Goal: Task Accomplishment & Management: Manage account settings

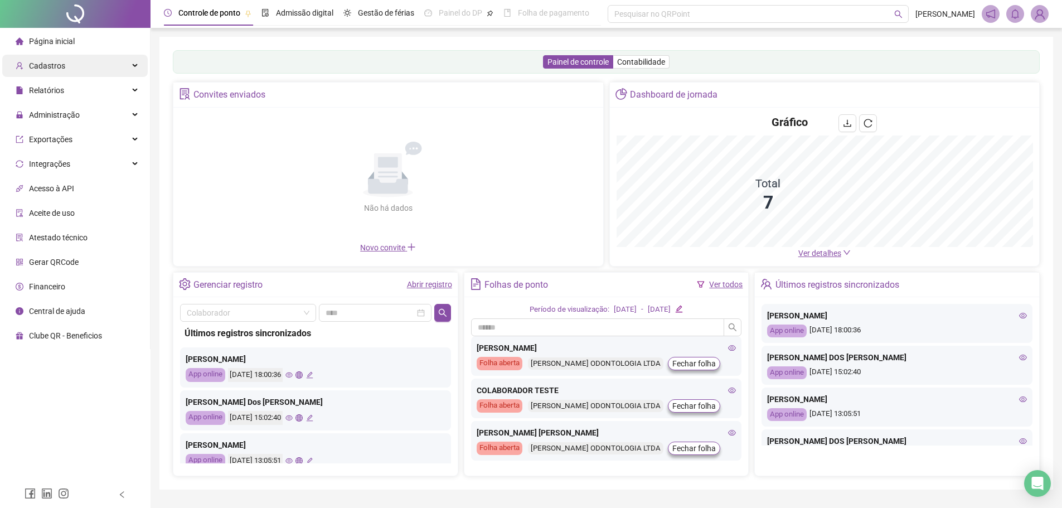
click at [76, 62] on div "Cadastros" at bounding box center [74, 66] width 145 height 22
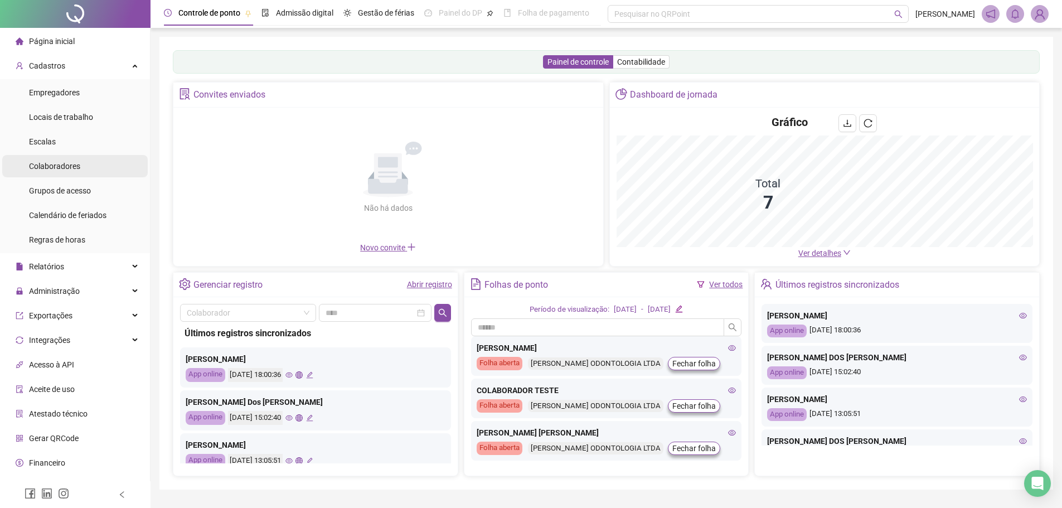
click at [64, 159] on div "Colaboradores" at bounding box center [54, 166] width 51 height 22
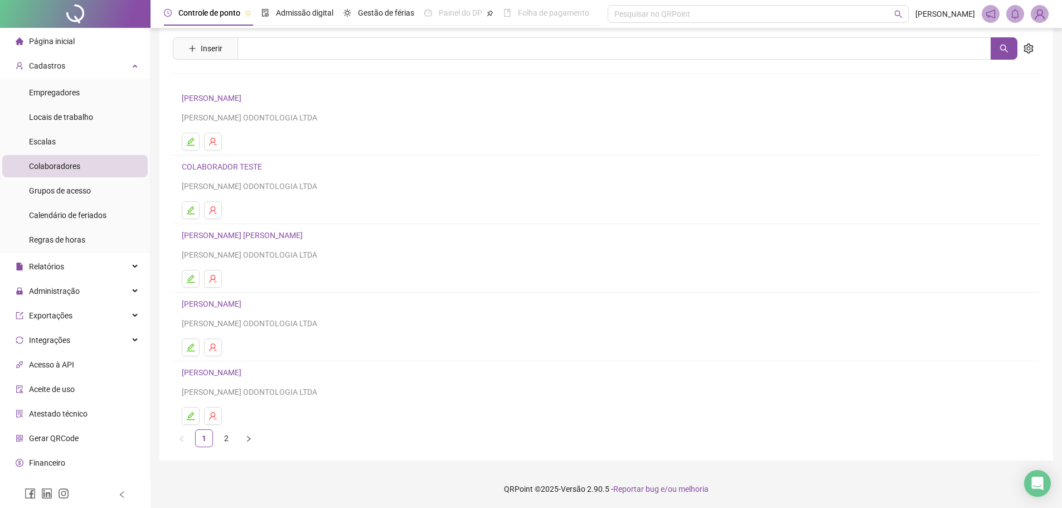
scroll to position [31, 0]
click at [80, 93] on li "Empregadores" at bounding box center [74, 92] width 145 height 22
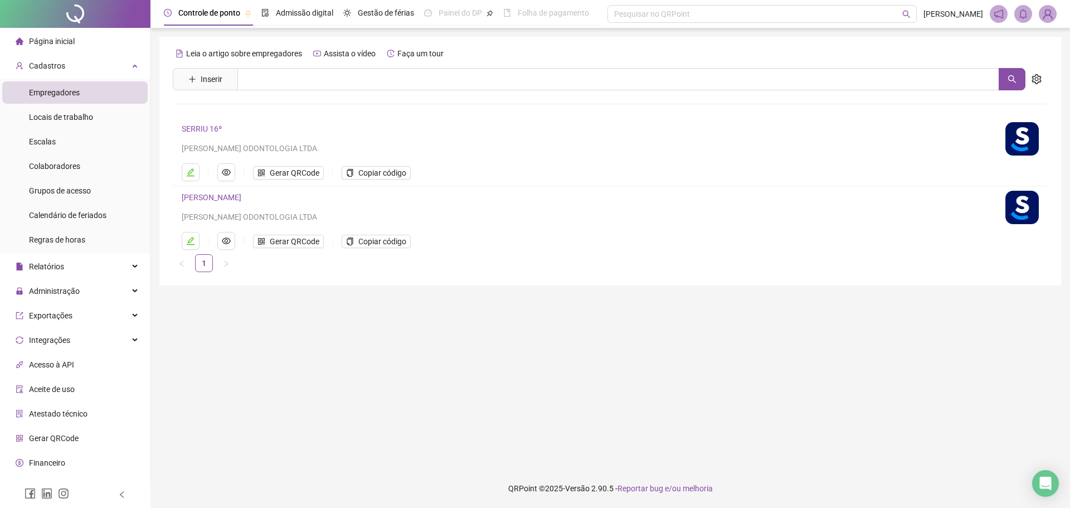
click at [203, 127] on link "SERRIU 16º" at bounding box center [202, 128] width 40 height 9
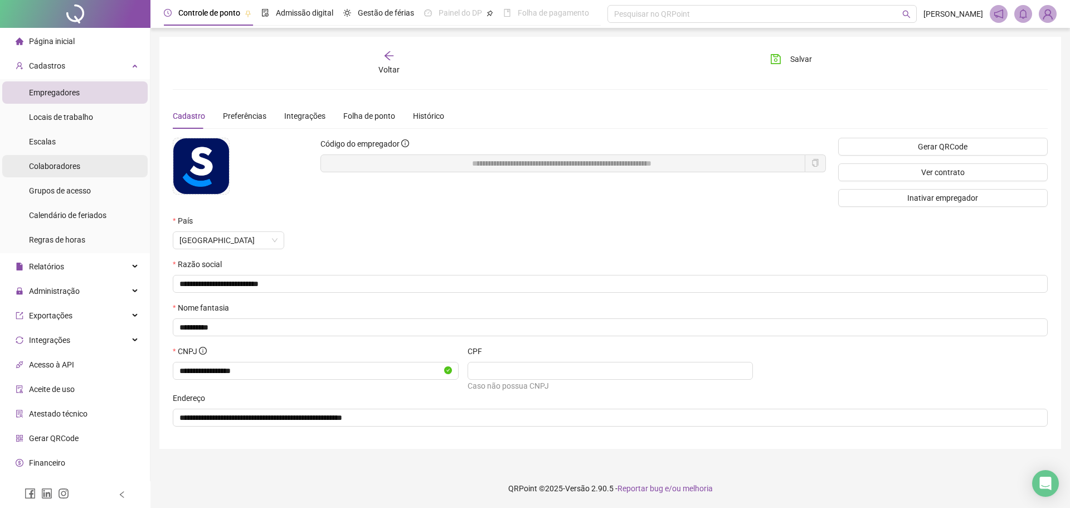
click at [56, 168] on span "Colaboradores" at bounding box center [54, 166] width 51 height 9
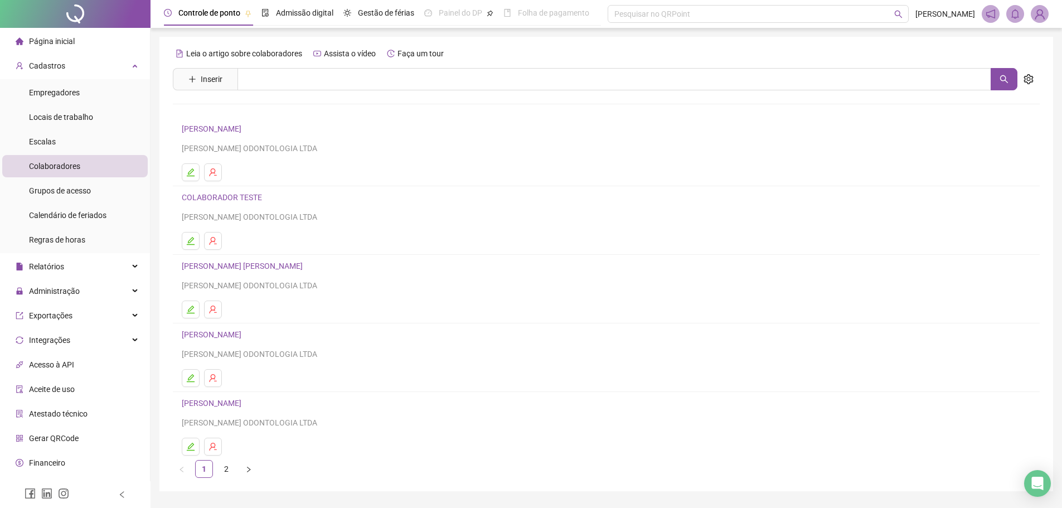
scroll to position [31, 0]
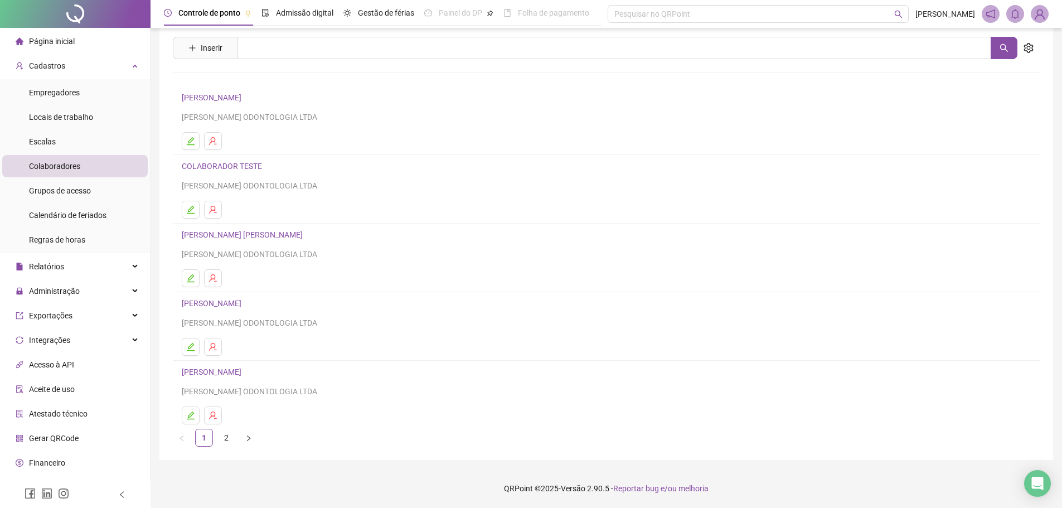
click at [237, 302] on link "[PERSON_NAME]" at bounding box center [213, 303] width 63 height 9
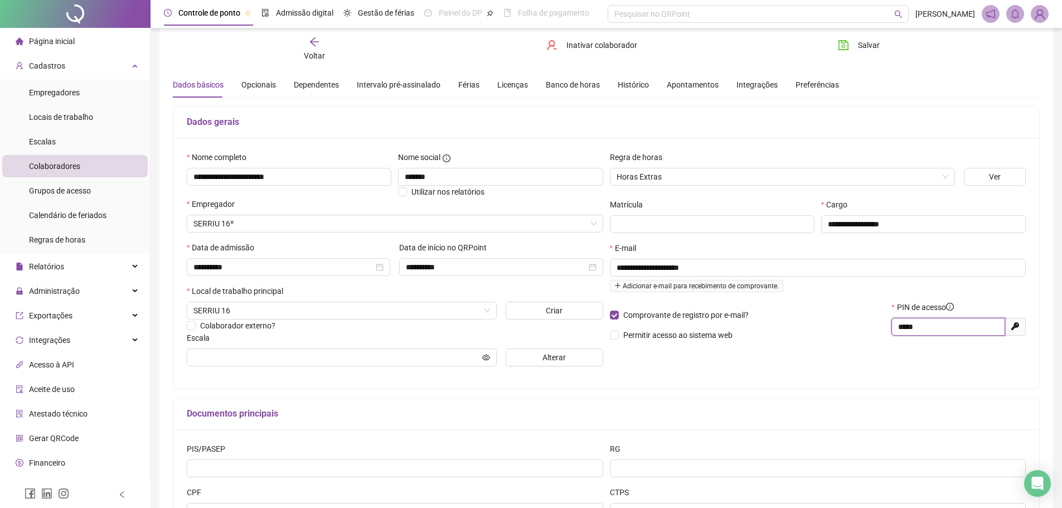
click at [951, 323] on input "*****" at bounding box center [947, 327] width 98 height 12
type input "*"
type input "****"
click at [431, 358] on input "text" at bounding box center [336, 357] width 287 height 12
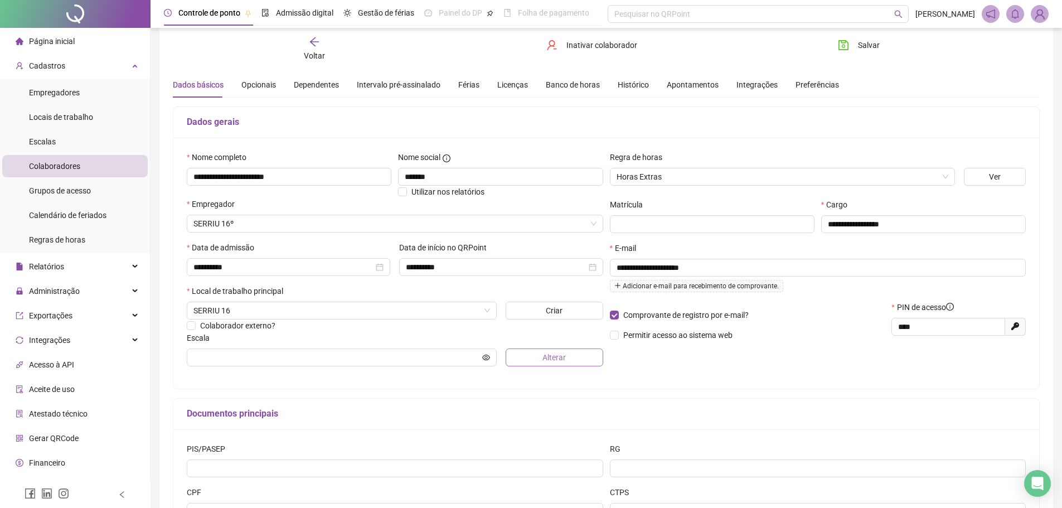
click at [540, 359] on button "Alterar" at bounding box center [555, 357] width 98 height 18
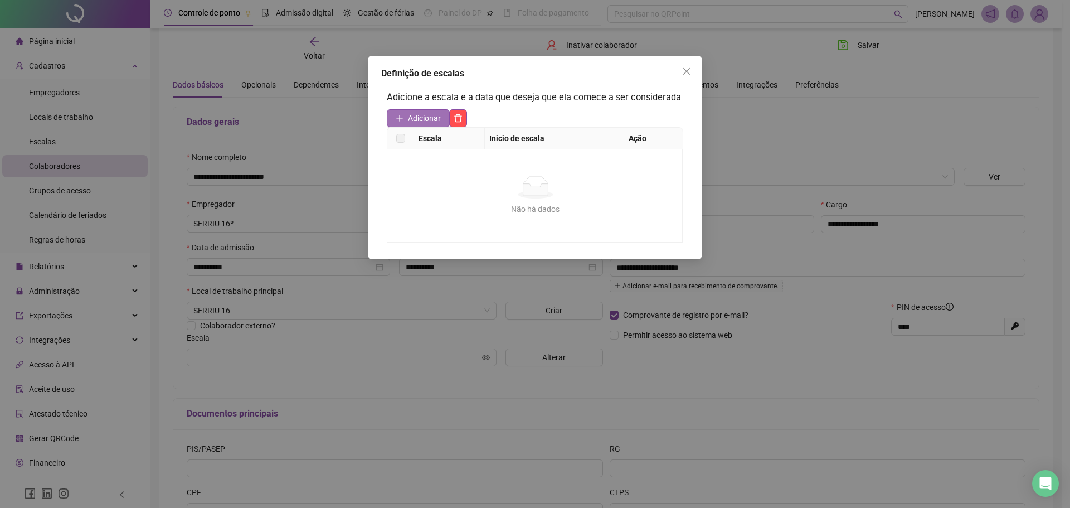
click at [434, 115] on span "Adicionar" at bounding box center [424, 118] width 33 height 12
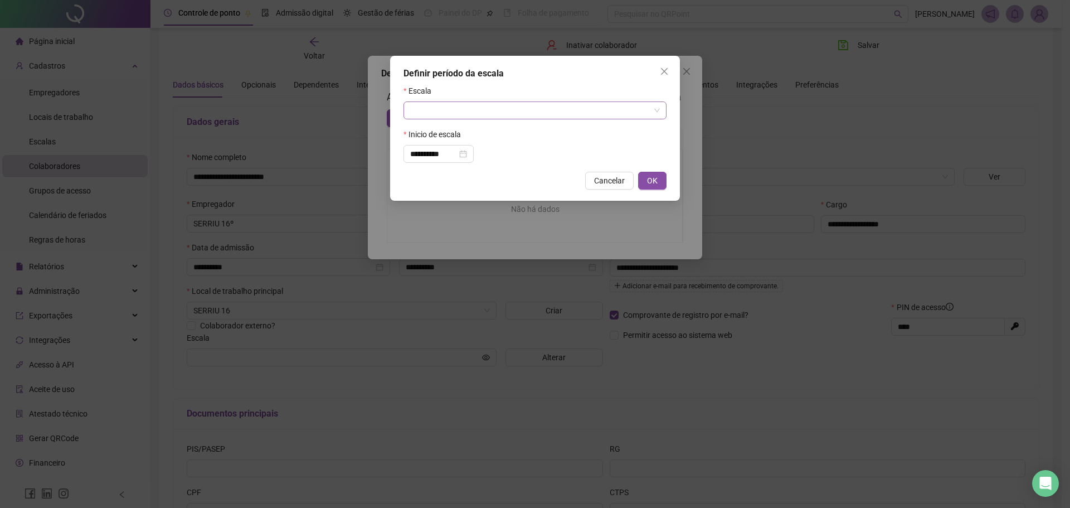
click at [457, 105] on input "search" at bounding box center [530, 110] width 240 height 17
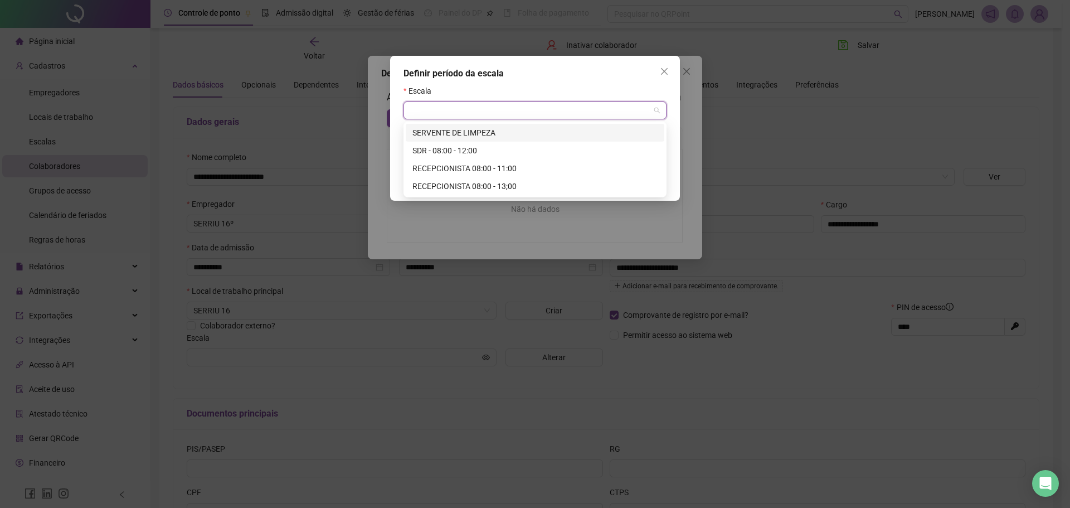
click at [498, 129] on div "SERVENTE DE LIMPEZA" at bounding box center [534, 133] width 245 height 12
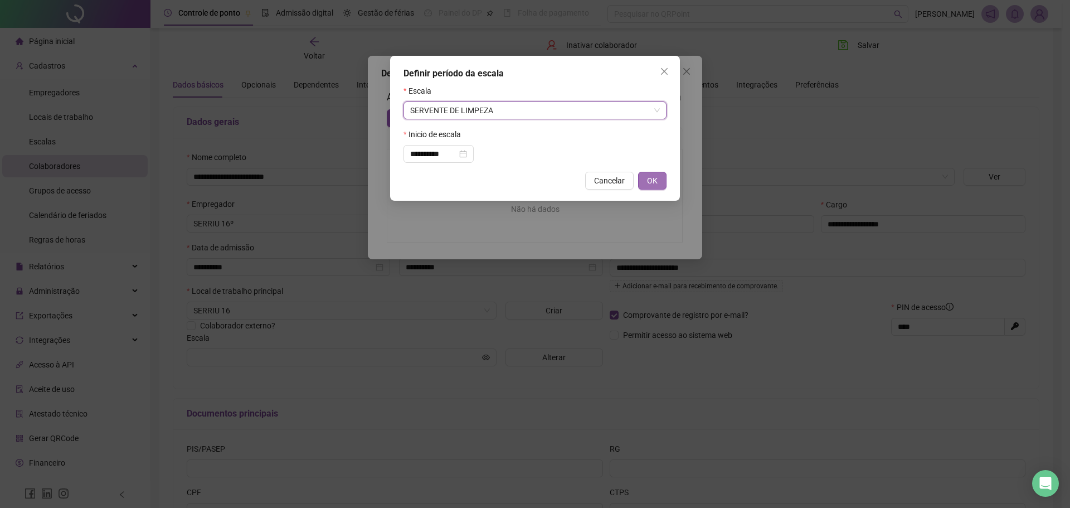
click at [646, 179] on button "OK" at bounding box center [652, 181] width 28 height 18
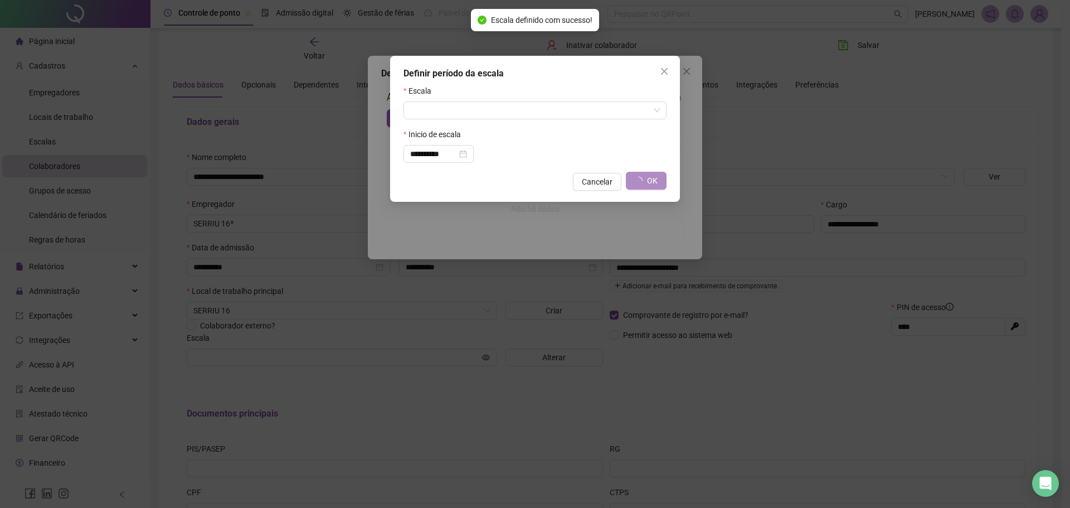
type input "**********"
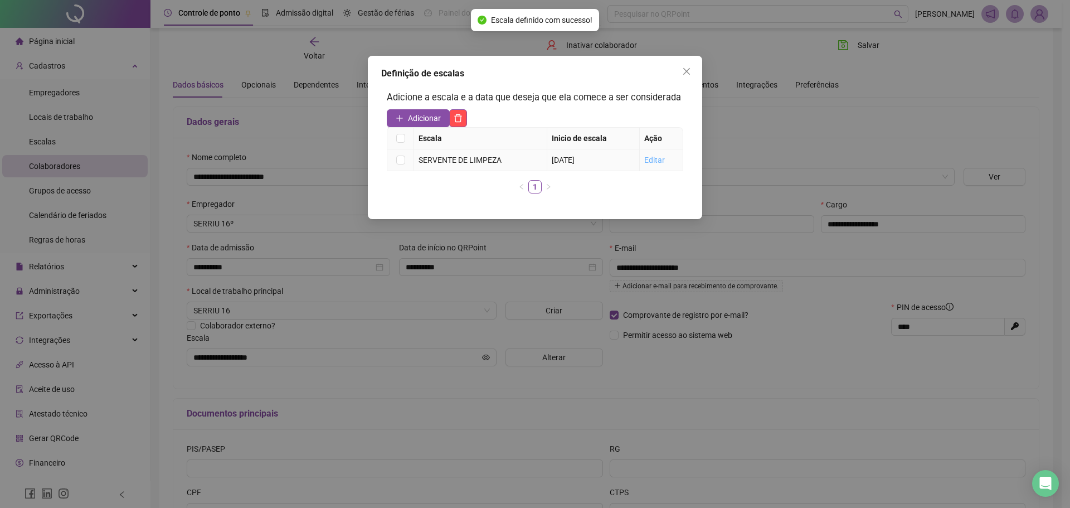
click at [656, 158] on link "Editar" at bounding box center [654, 160] width 21 height 9
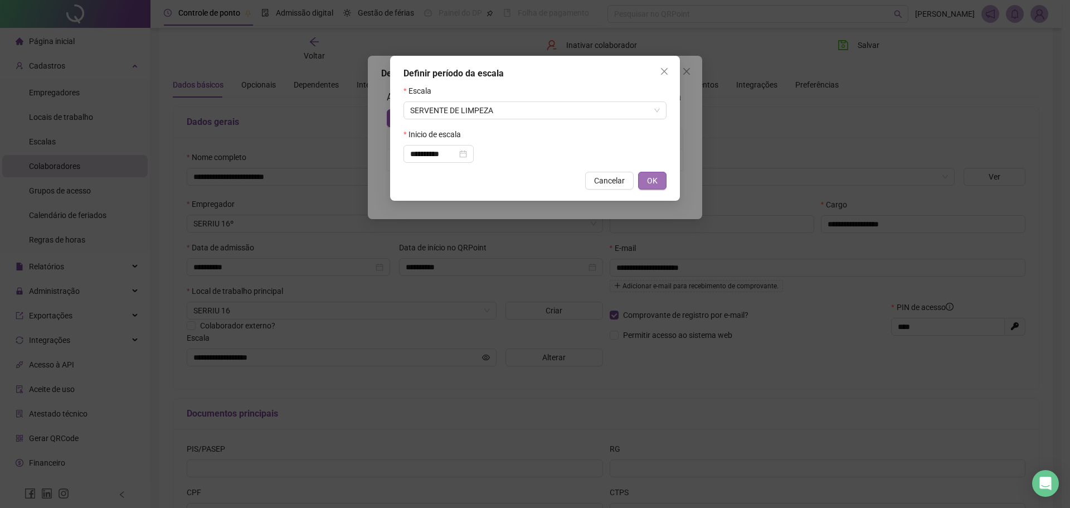
click at [658, 179] on button "OK" at bounding box center [652, 181] width 28 height 18
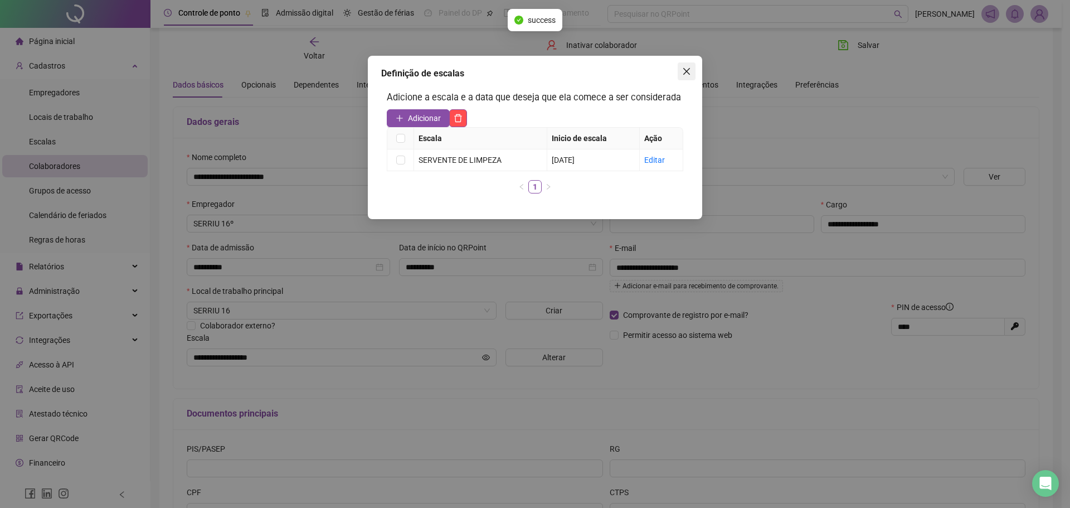
click at [691, 74] on icon "close" at bounding box center [686, 71] width 9 height 9
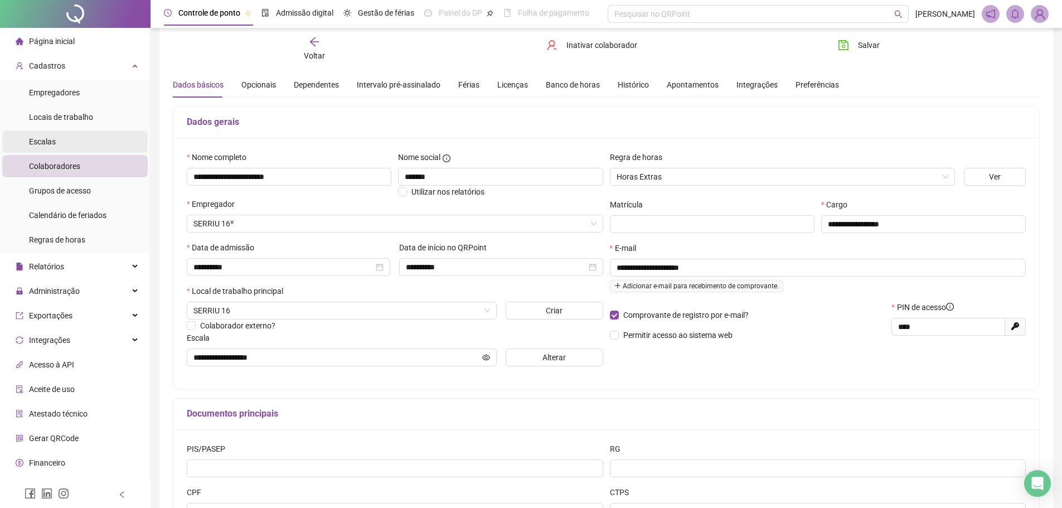
click at [69, 140] on li "Escalas" at bounding box center [74, 141] width 145 height 22
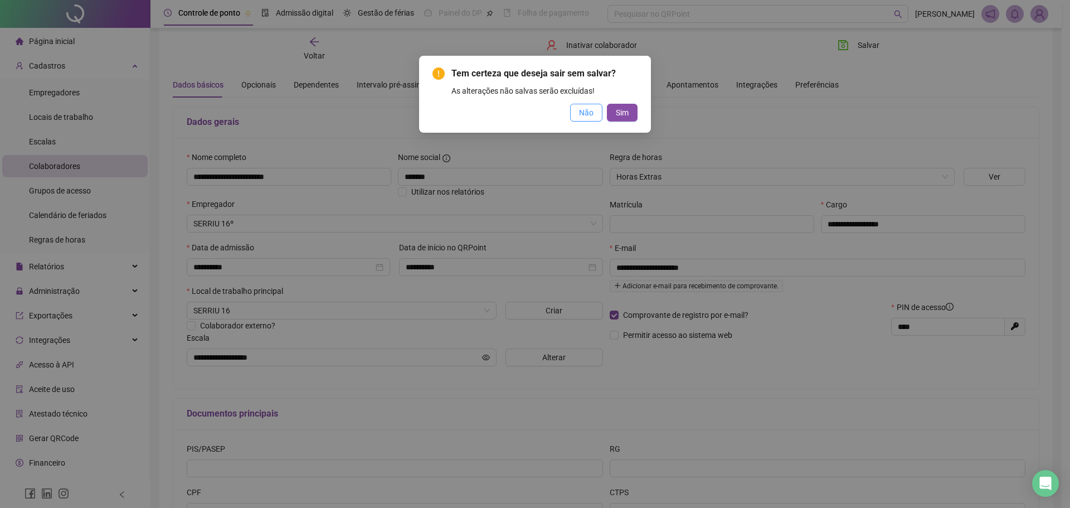
click at [594, 113] on button "Não" at bounding box center [586, 113] width 32 height 18
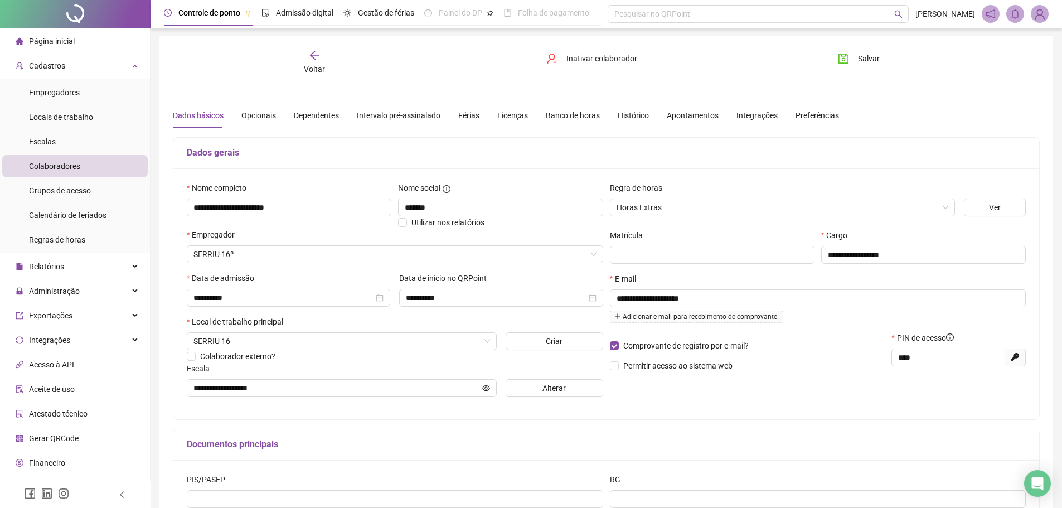
scroll to position [0, 0]
click at [881, 54] on button "Salvar" at bounding box center [858, 59] width 59 height 18
click at [69, 134] on li "Escalas" at bounding box center [74, 141] width 145 height 22
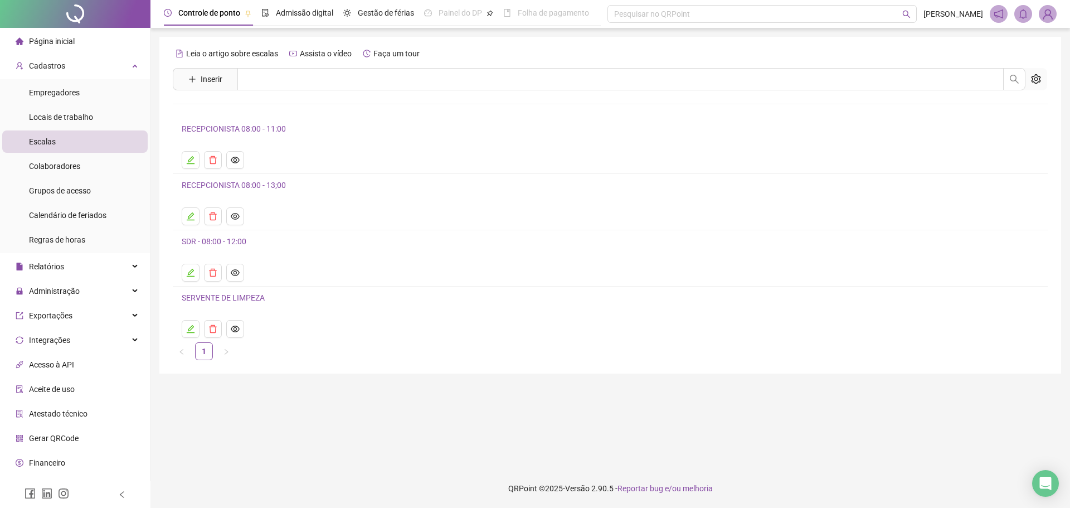
click at [220, 299] on link "SERVENTE DE LIMPEZA" at bounding box center [223, 297] width 83 height 9
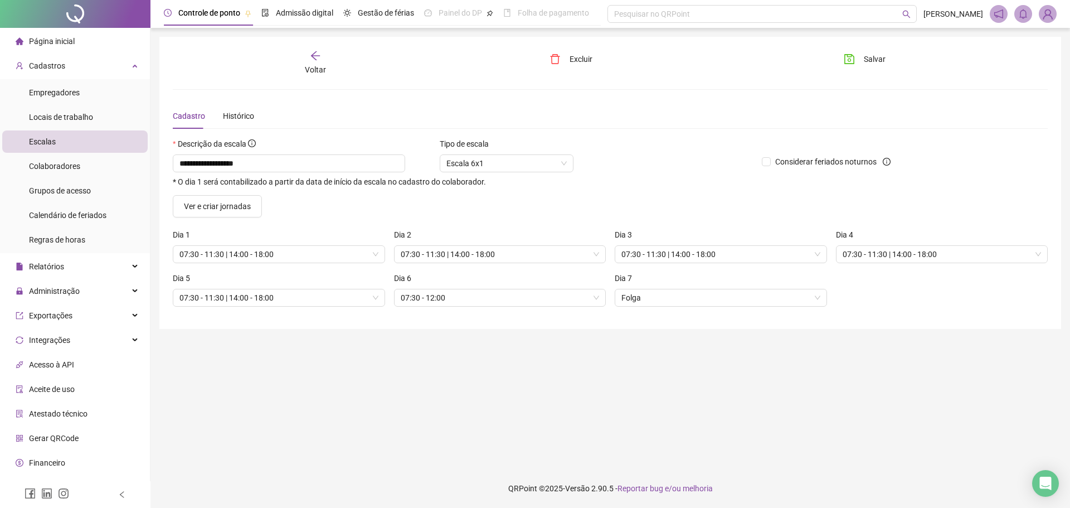
click at [310, 57] on div "Voltar" at bounding box center [315, 63] width 138 height 26
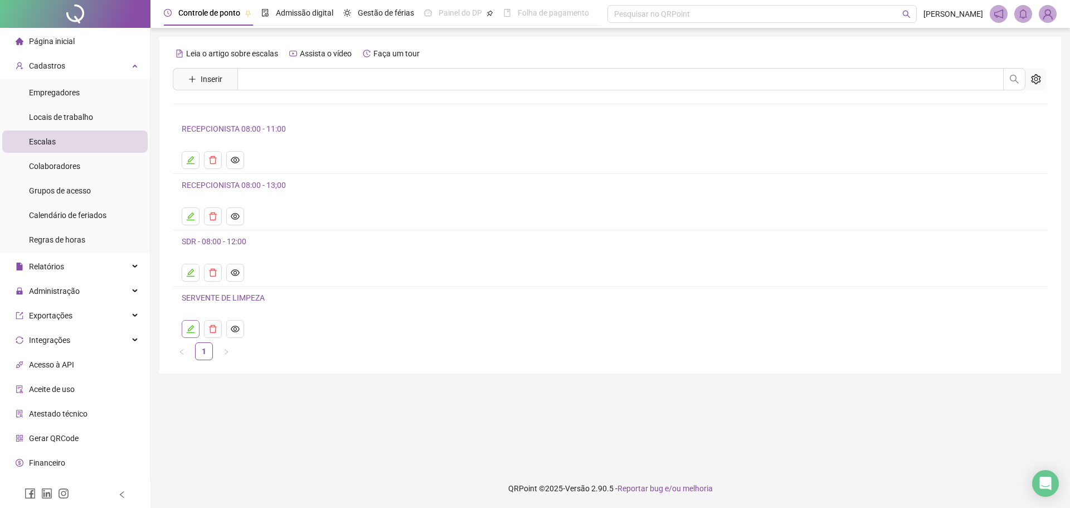
click at [187, 332] on icon "edit" at bounding box center [190, 328] width 9 height 9
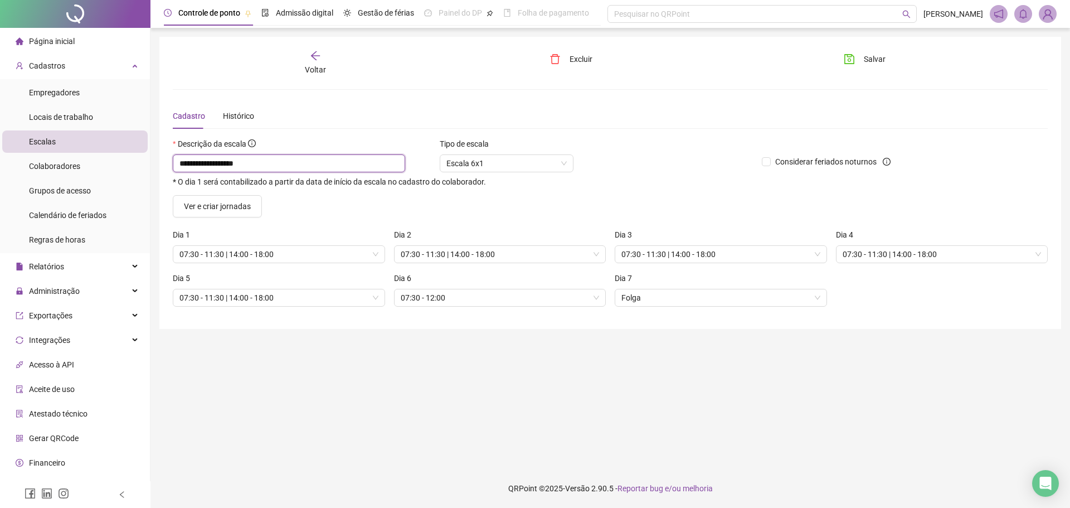
click at [285, 169] on input "**********" at bounding box center [289, 163] width 232 height 18
type input "**********"
click at [875, 49] on div "**********" at bounding box center [610, 183] width 902 height 292
click at [873, 53] on span "Salvar" at bounding box center [875, 59] width 22 height 12
click at [323, 59] on div "Voltar" at bounding box center [315, 63] width 138 height 26
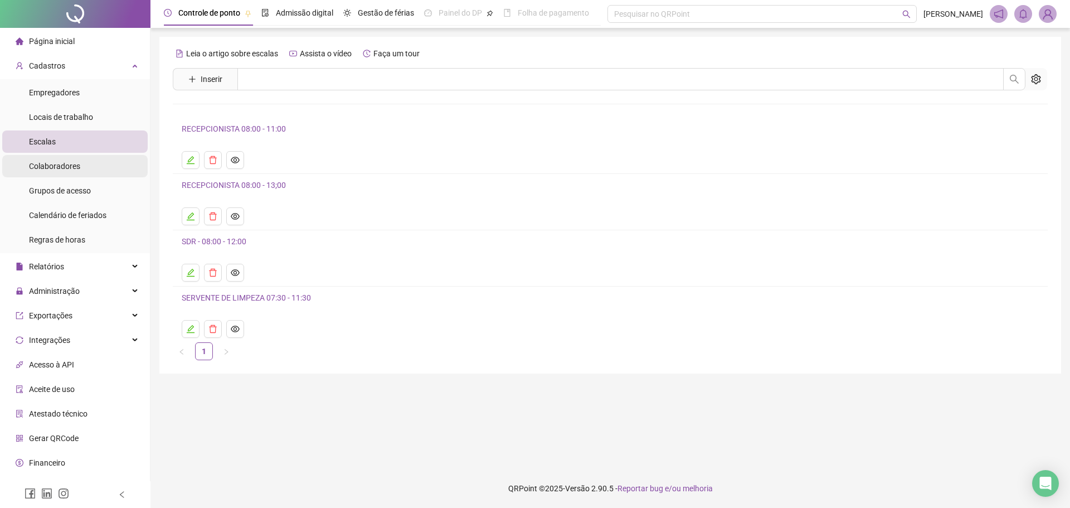
click at [76, 165] on span "Colaboradores" at bounding box center [54, 166] width 51 height 9
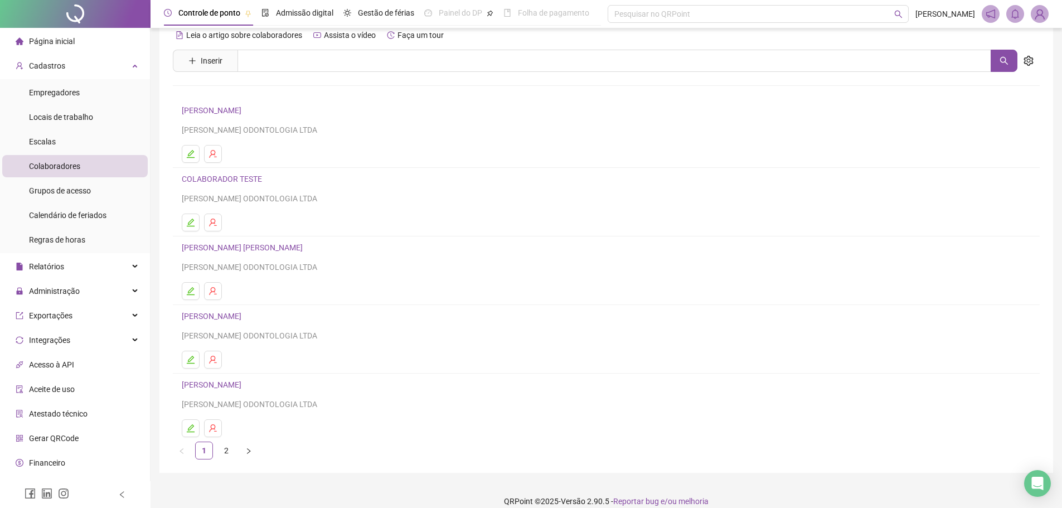
scroll to position [31, 0]
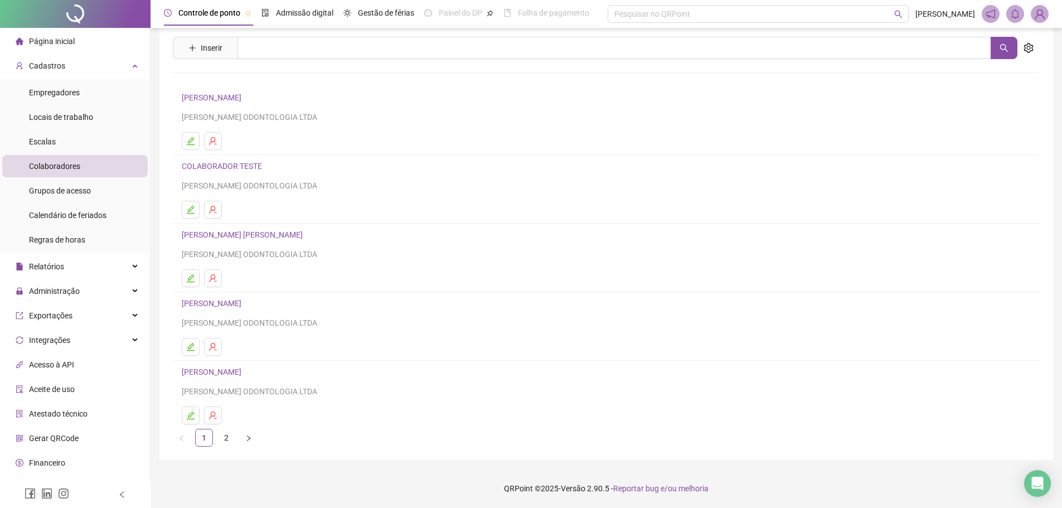
click at [245, 307] on link "[PERSON_NAME]" at bounding box center [213, 303] width 63 height 9
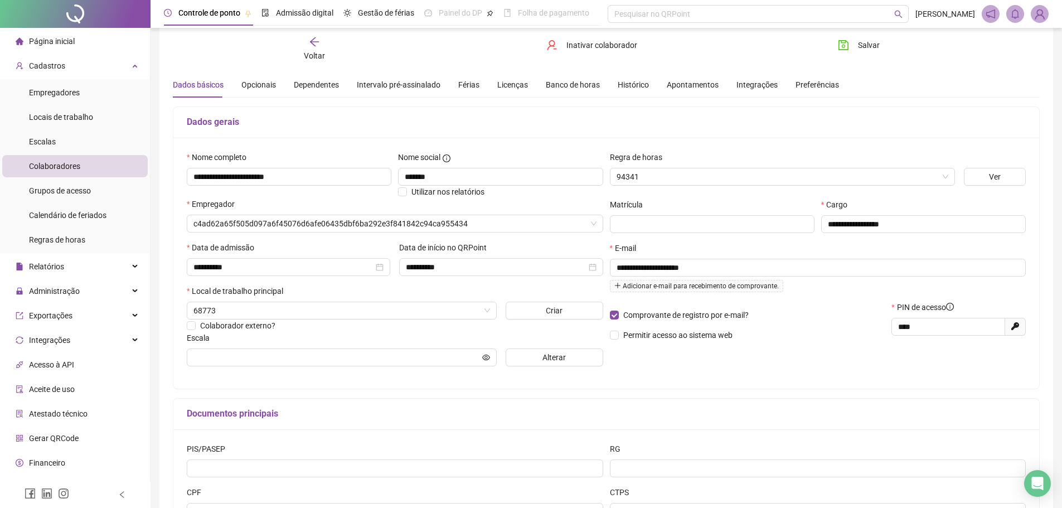
type input "**********"
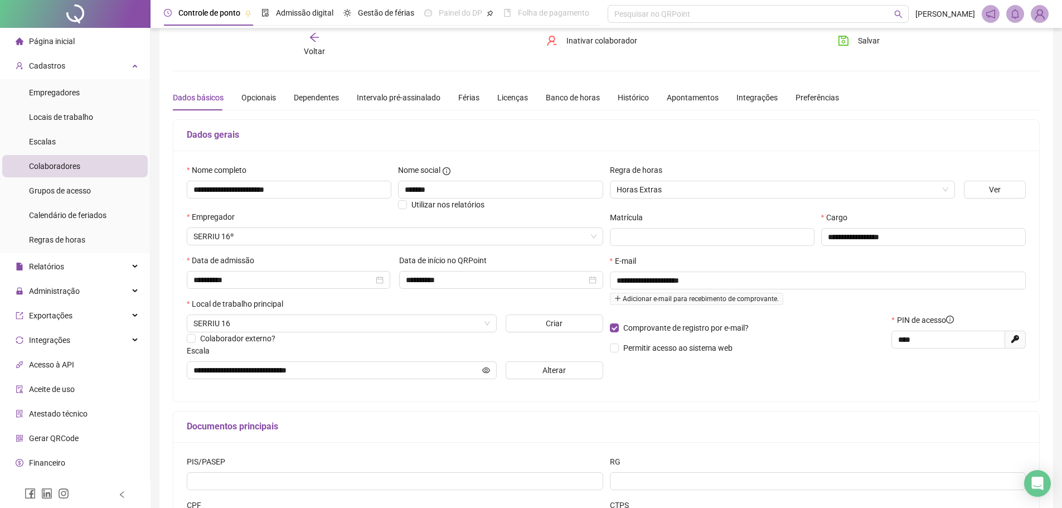
scroll to position [0, 0]
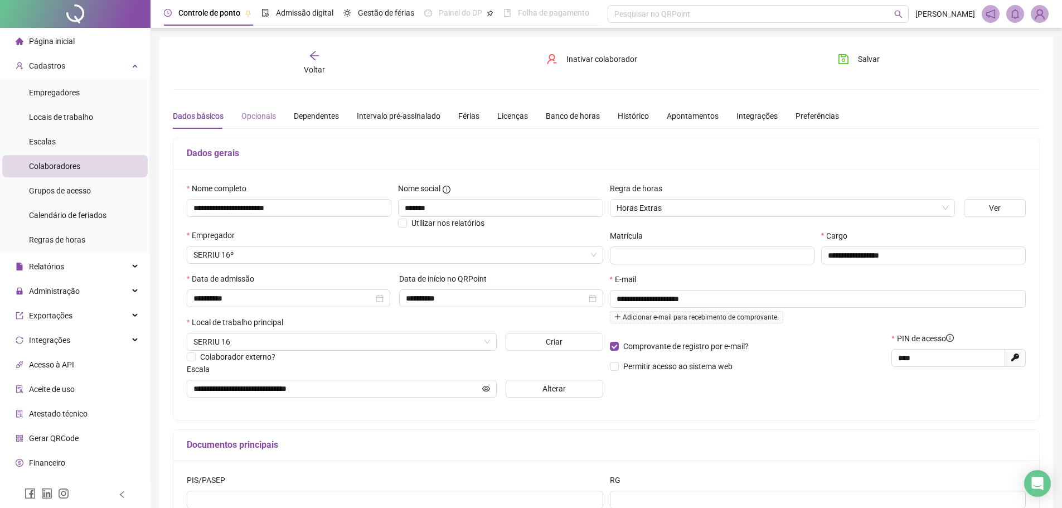
click at [272, 105] on div "Opcionais" at bounding box center [258, 116] width 35 height 26
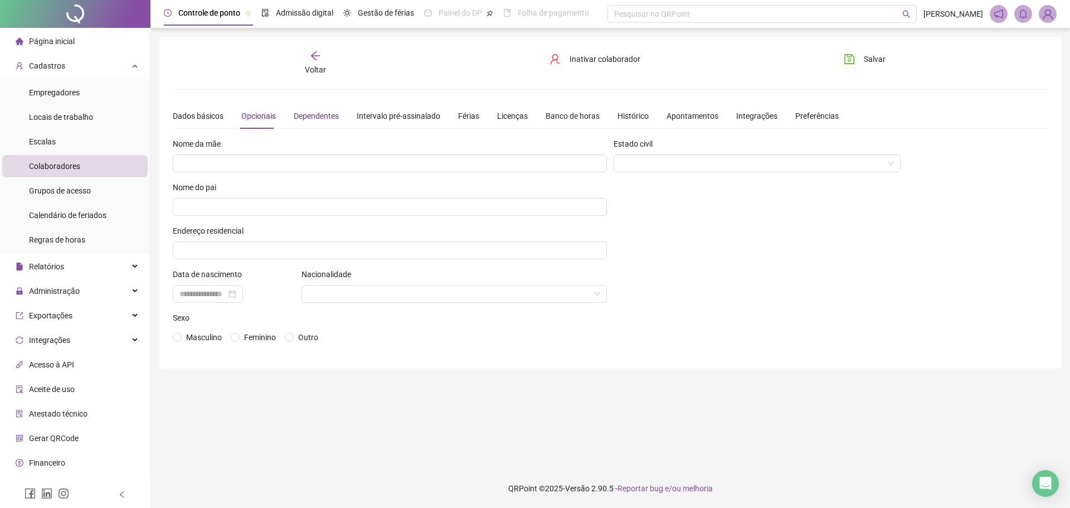
click at [326, 110] on div "Dependentes" at bounding box center [316, 116] width 45 height 12
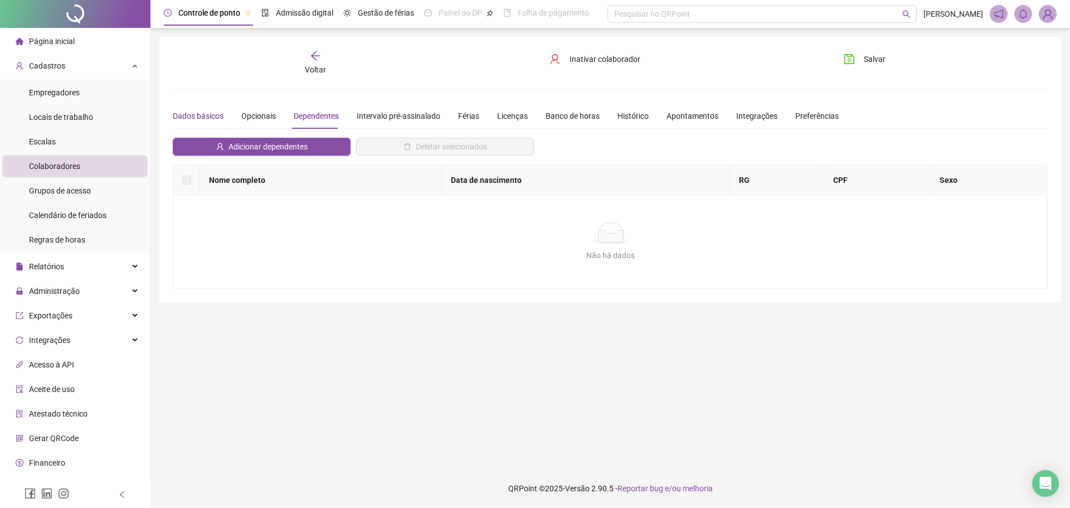
click at [196, 120] on div "Dados básicos" at bounding box center [198, 116] width 51 height 12
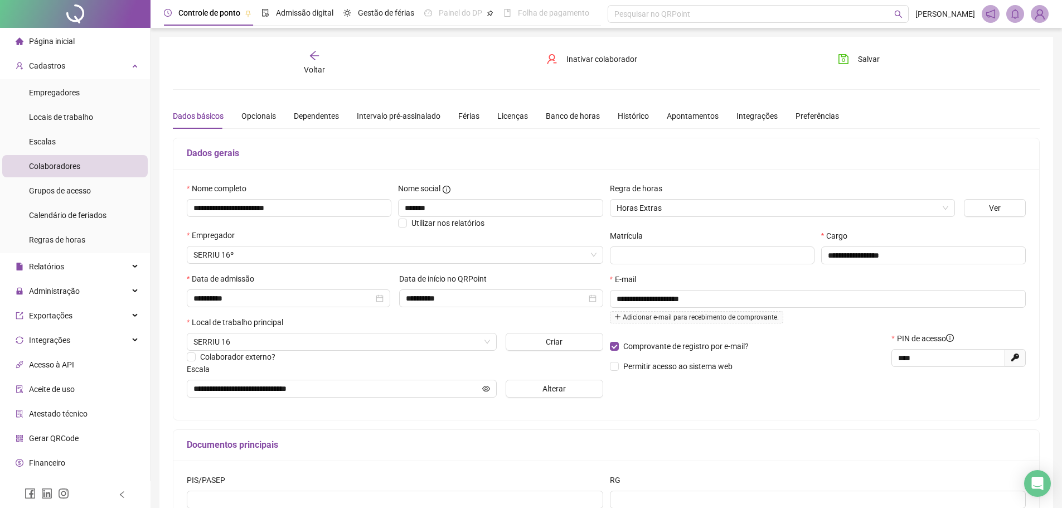
click at [324, 57] on div "Voltar" at bounding box center [314, 63] width 137 height 26
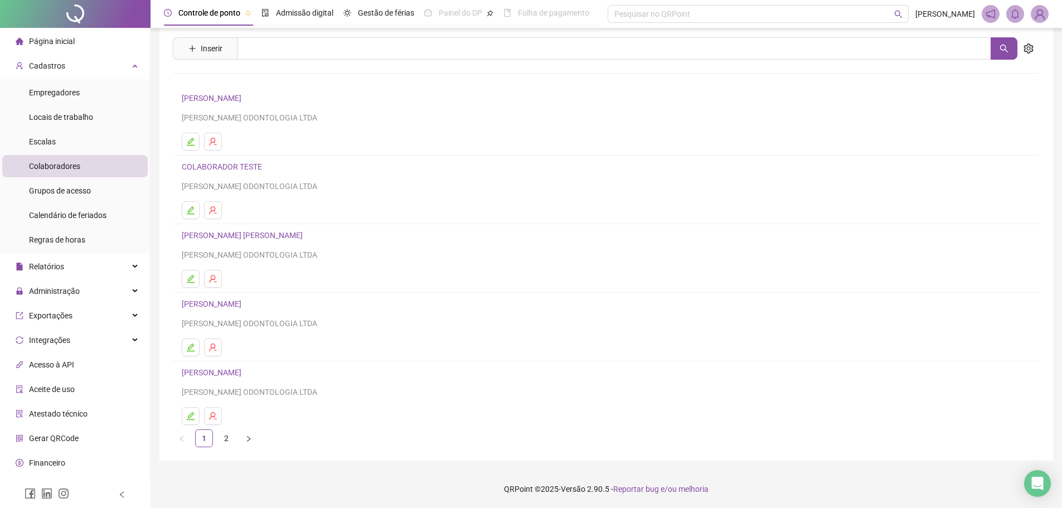
scroll to position [31, 0]
click at [227, 438] on link "2" at bounding box center [226, 437] width 17 height 17
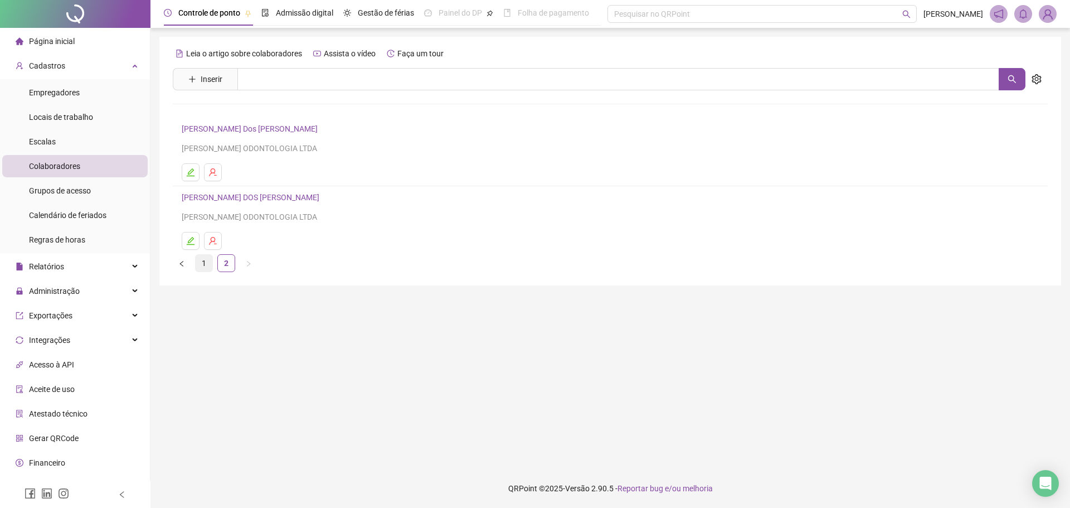
click at [207, 263] on link "1" at bounding box center [204, 263] width 17 height 17
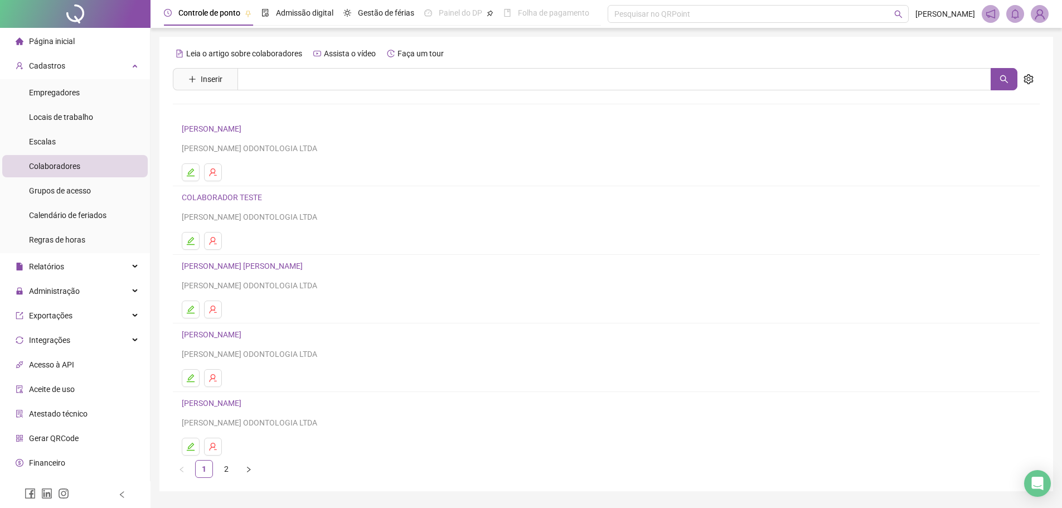
click at [245, 128] on link "[PERSON_NAME]" at bounding box center [213, 128] width 63 height 9
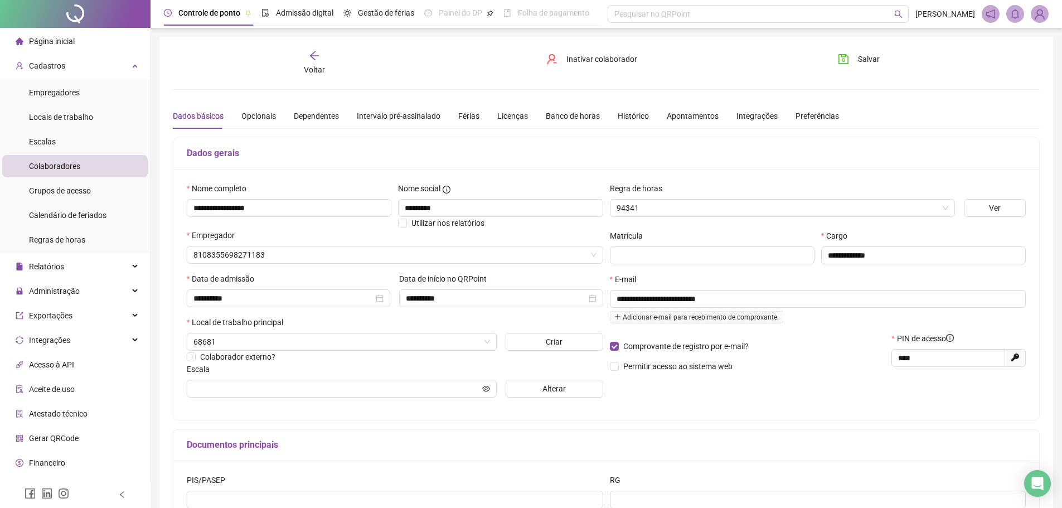
type input "**********"
click at [265, 210] on input "**********" at bounding box center [289, 208] width 205 height 18
type input "**********"
click at [870, 60] on span "Salvar" at bounding box center [869, 59] width 22 height 12
click at [322, 62] on div "Voltar" at bounding box center [314, 63] width 137 height 26
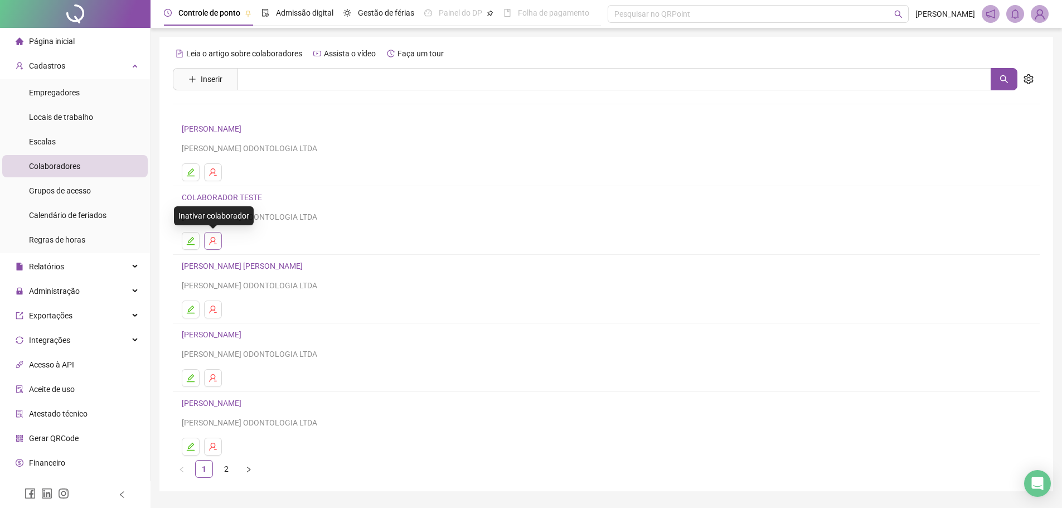
click at [213, 245] on button "button" at bounding box center [213, 241] width 18 height 18
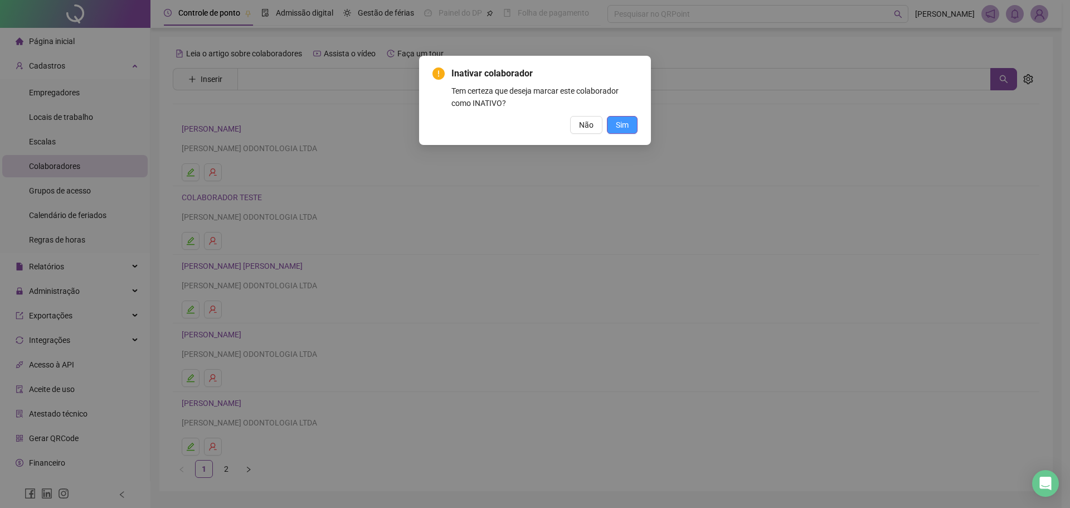
click at [619, 128] on span "Sim" at bounding box center [622, 125] width 13 height 12
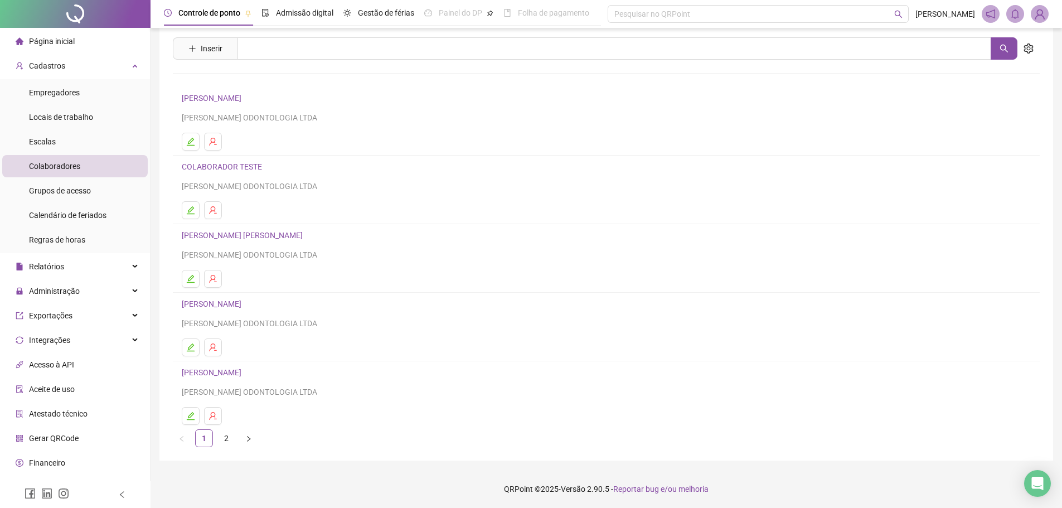
scroll to position [31, 0]
click at [223, 441] on link "2" at bounding box center [226, 437] width 17 height 17
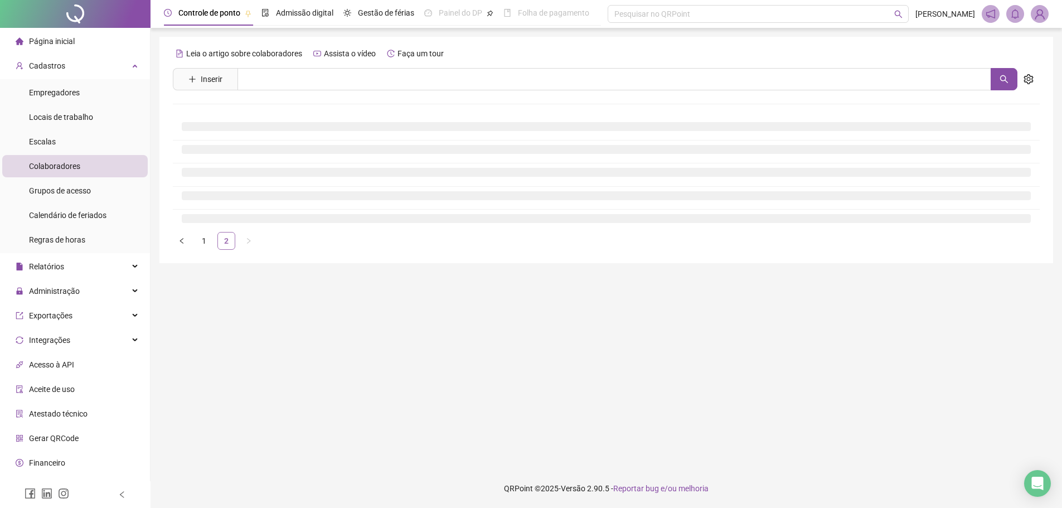
scroll to position [0, 0]
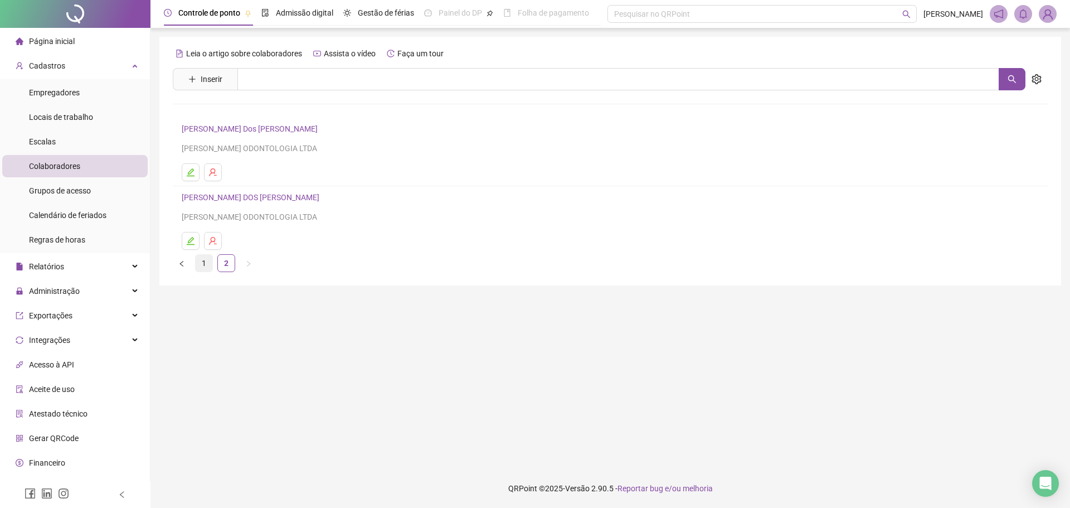
click at [205, 263] on link "1" at bounding box center [204, 263] width 17 height 17
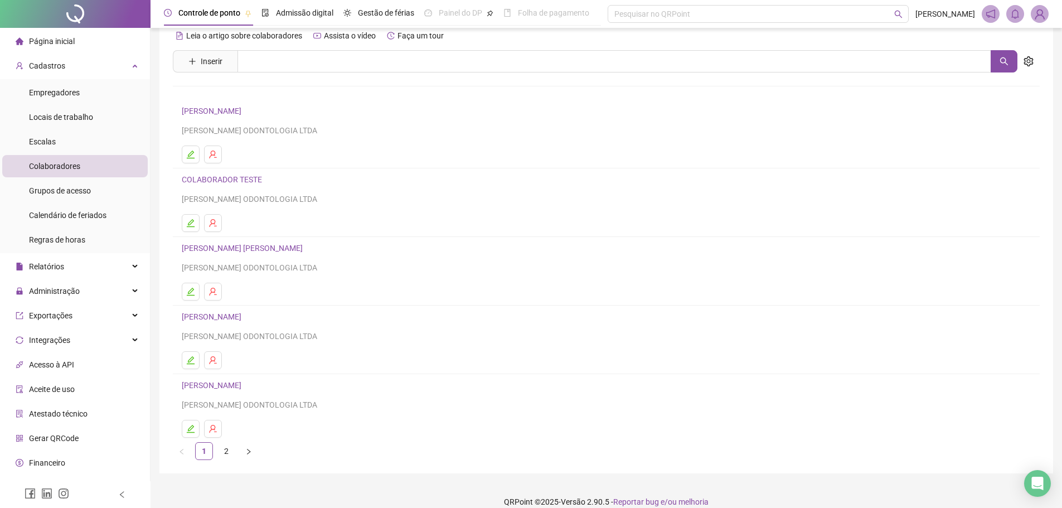
scroll to position [31, 0]
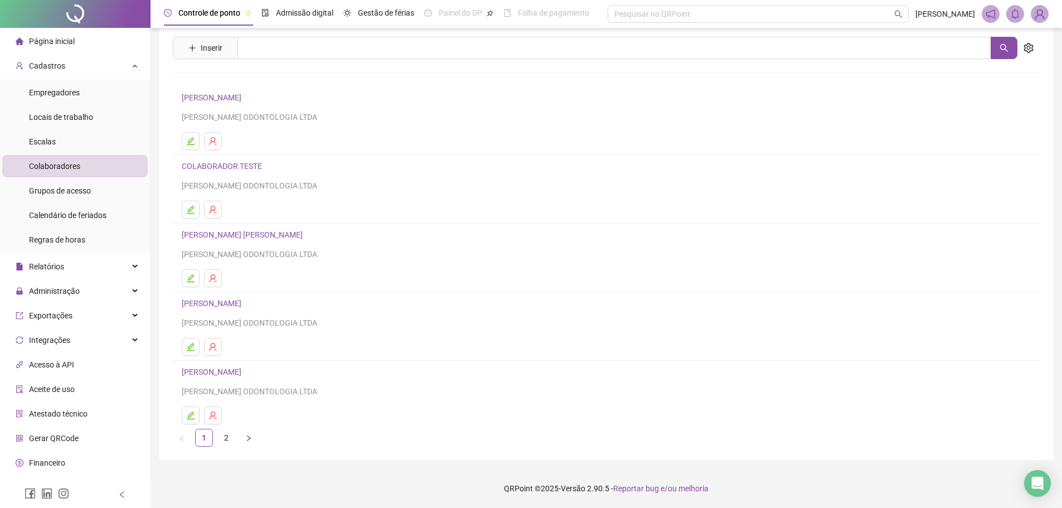
click at [281, 235] on link "[PERSON_NAME] [PERSON_NAME]" at bounding box center [244, 234] width 124 height 9
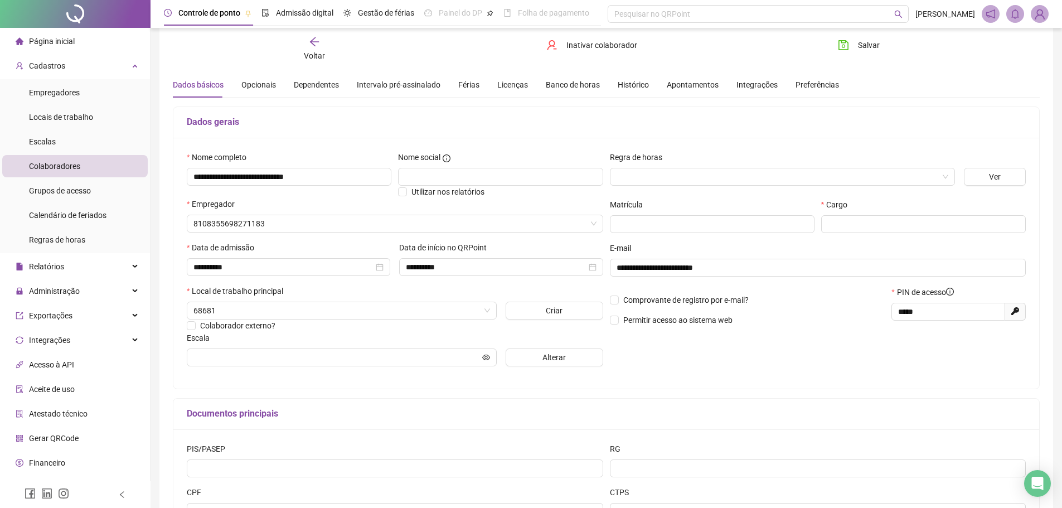
type input "**********"
click at [345, 177] on input "**********" at bounding box center [289, 177] width 205 height 18
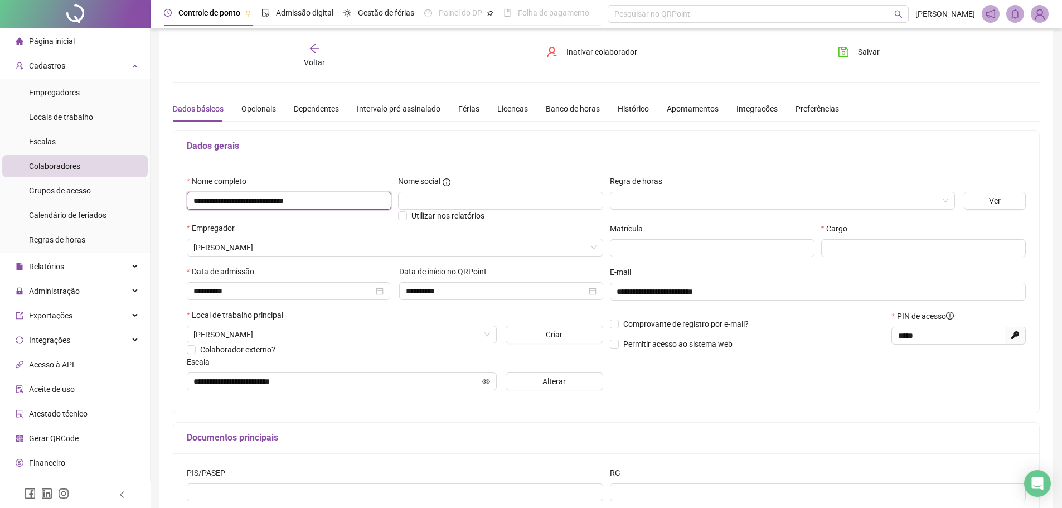
scroll to position [0, 0]
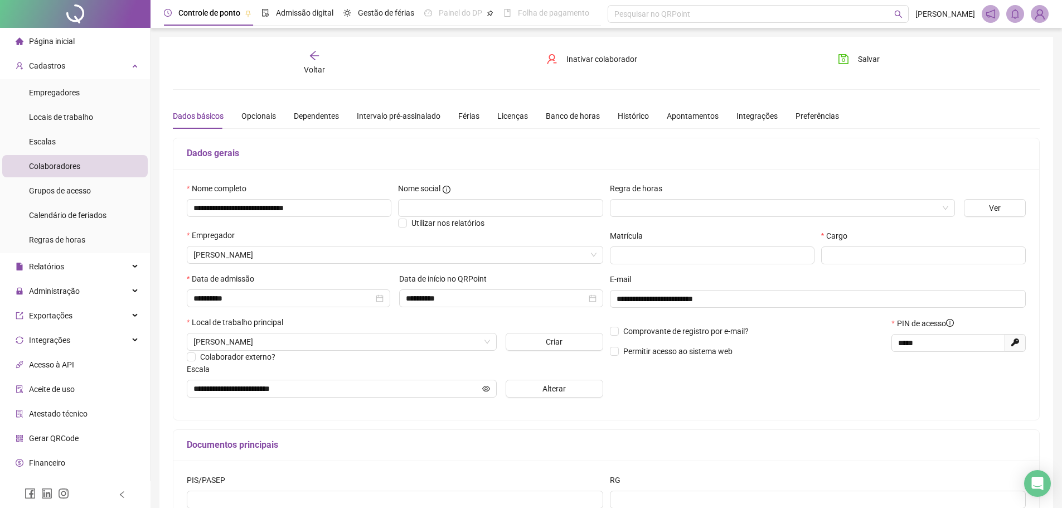
click at [314, 63] on div "Voltar" at bounding box center [314, 63] width 137 height 26
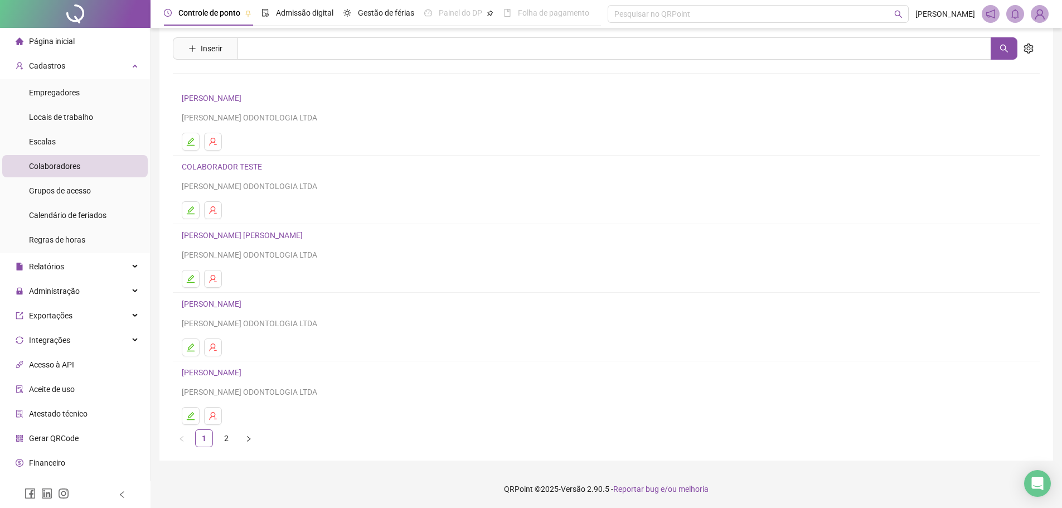
scroll to position [31, 0]
